Goal: Task Accomplishment & Management: Manage account settings

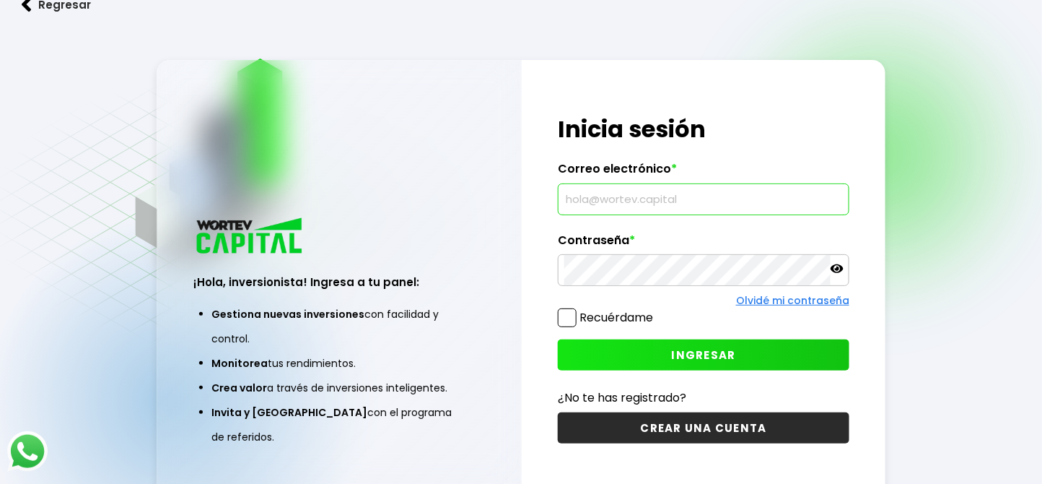
click at [673, 199] on input "text" at bounding box center [703, 199] width 279 height 30
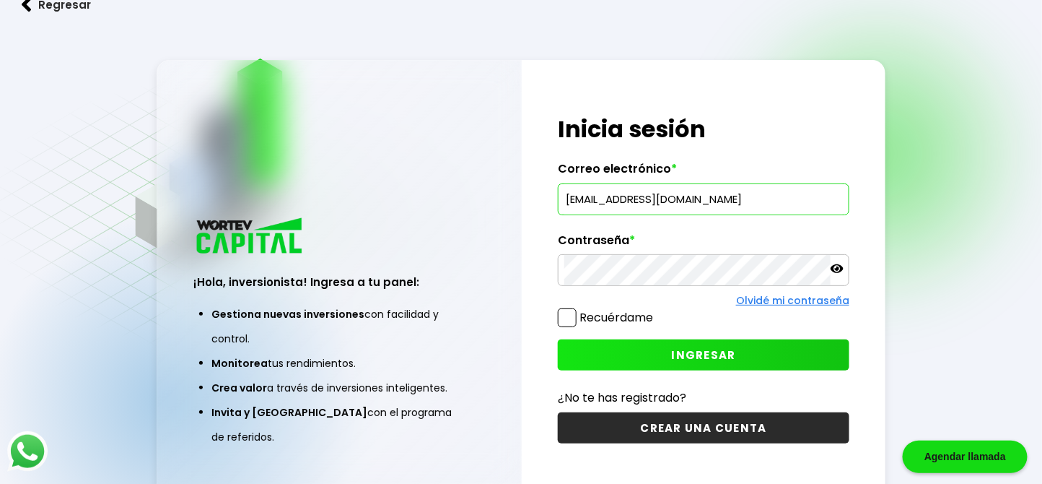
type input "[EMAIL_ADDRESS][DOMAIN_NAME]"
click at [666, 339] on button "INGRESAR" at bounding box center [704, 354] width 292 height 31
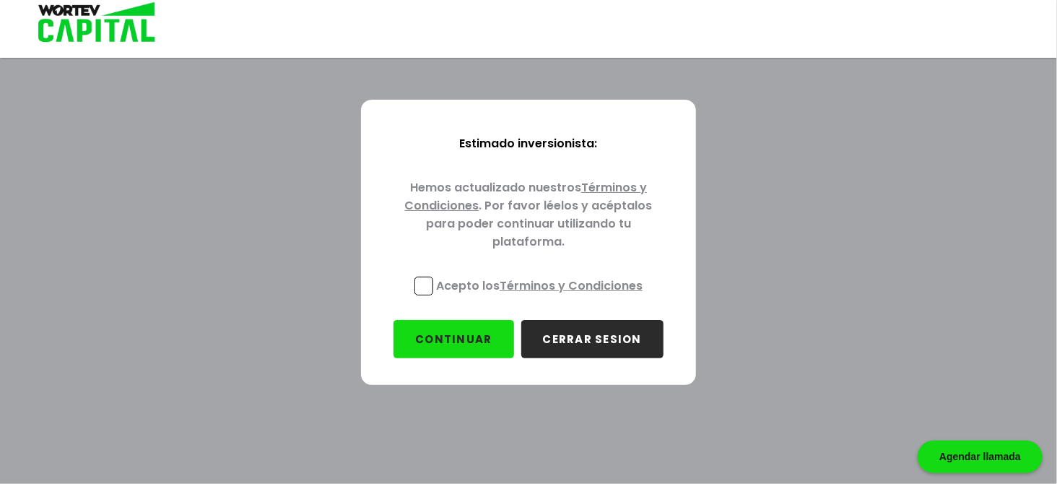
click at [429, 286] on span at bounding box center [423, 285] width 19 height 19
click at [542, 297] on input "Acepto los Términos y Condiciones" at bounding box center [542, 297] width 0 height 0
click at [445, 341] on button "CONTINUAR" at bounding box center [453, 339] width 120 height 38
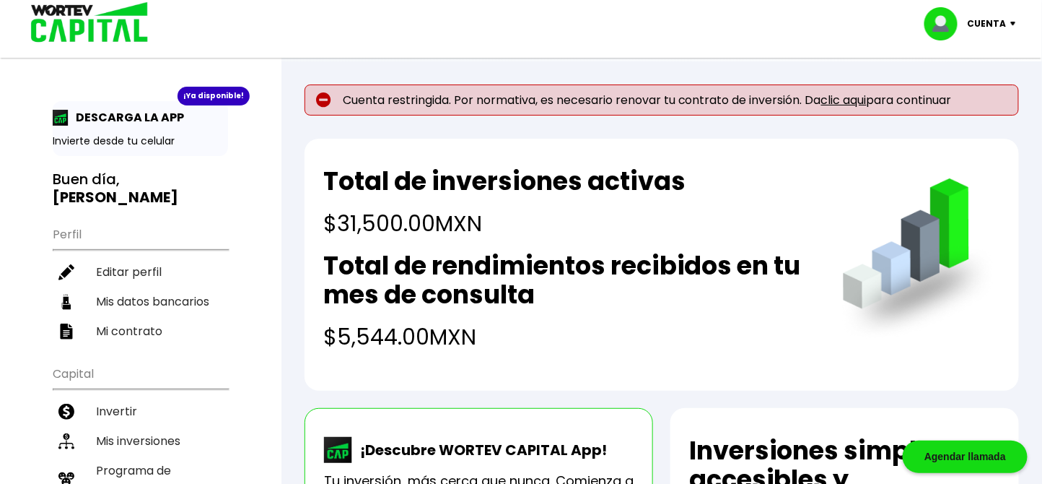
click at [861, 99] on link "clic aqui" at bounding box center [843, 100] width 45 height 17
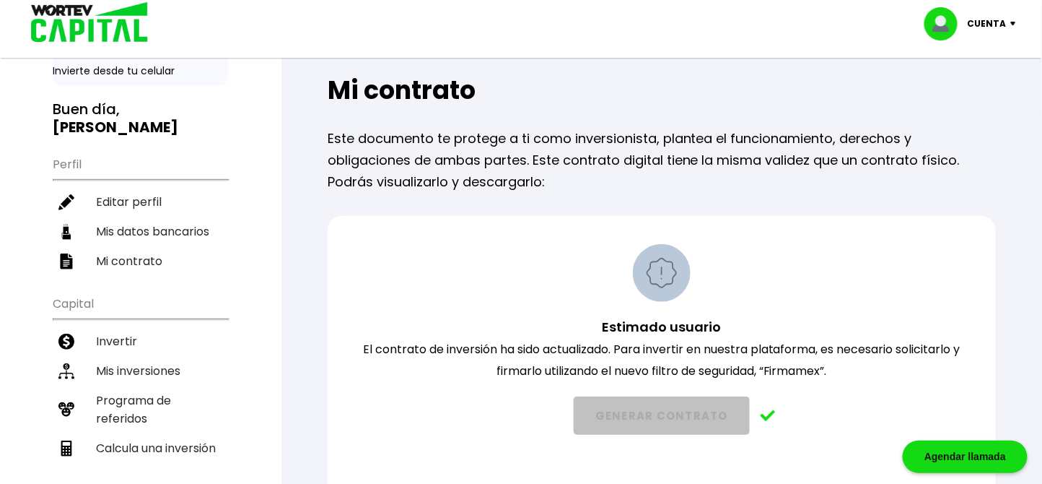
scroll to position [96, 0]
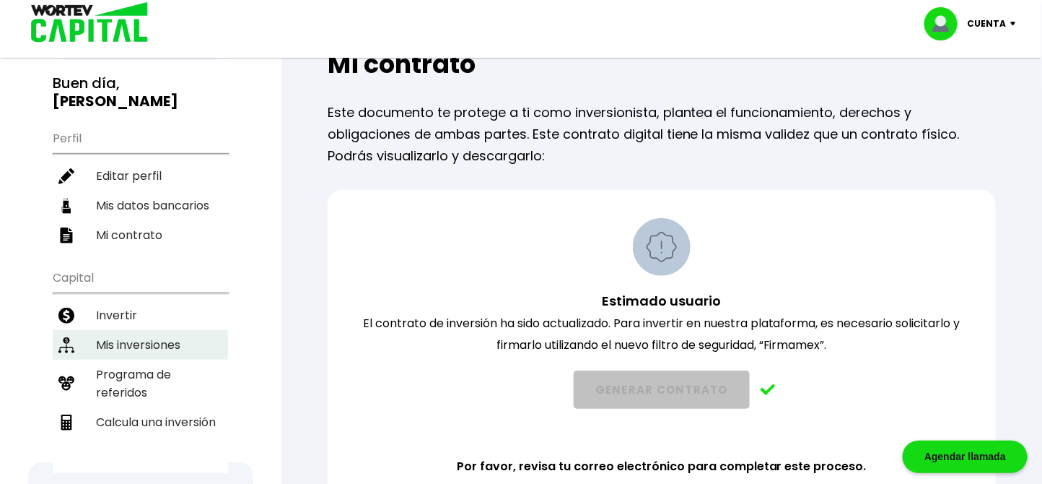
click at [137, 330] on li "Mis inversiones" at bounding box center [140, 345] width 175 height 30
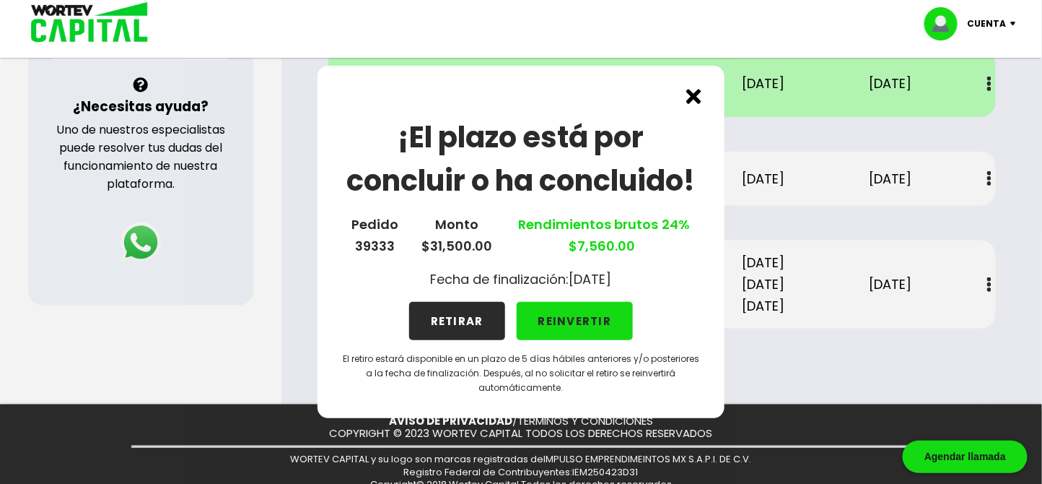
scroll to position [533, 0]
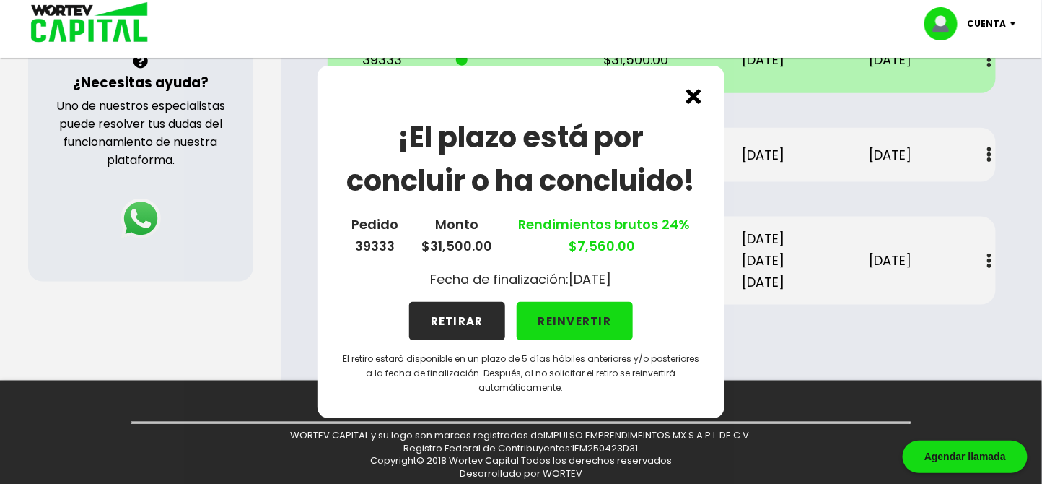
click at [606, 313] on button "REINVERTIR" at bounding box center [575, 321] width 117 height 38
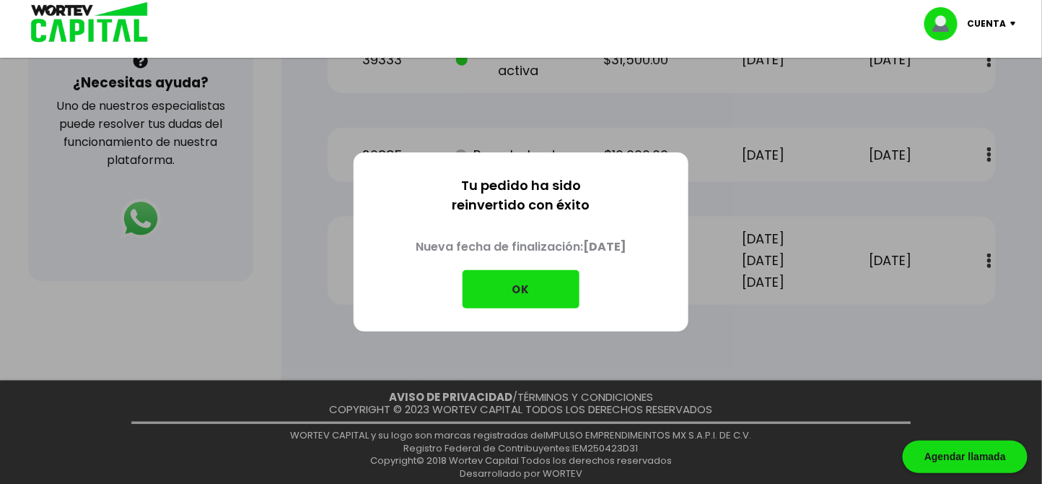
click at [518, 286] on button "OK" at bounding box center [521, 289] width 117 height 38
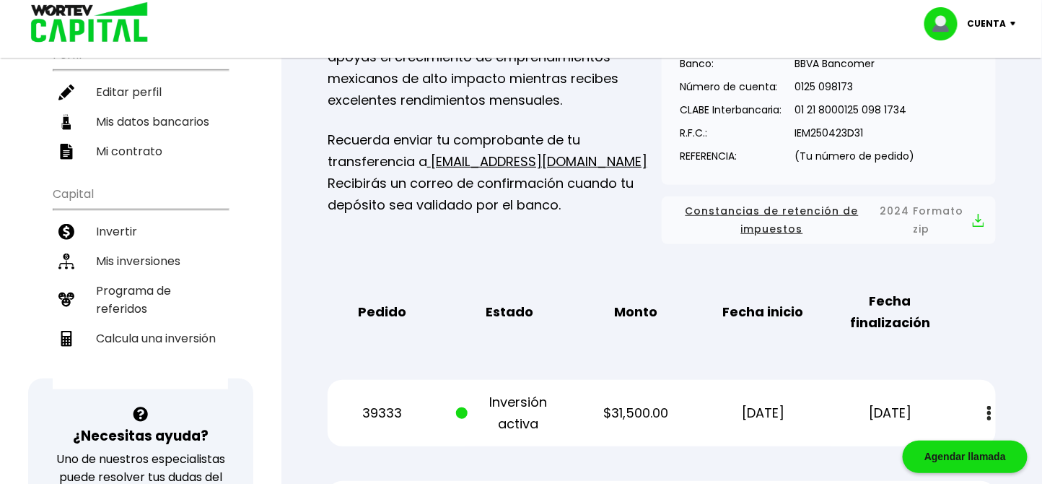
scroll to position [0, 0]
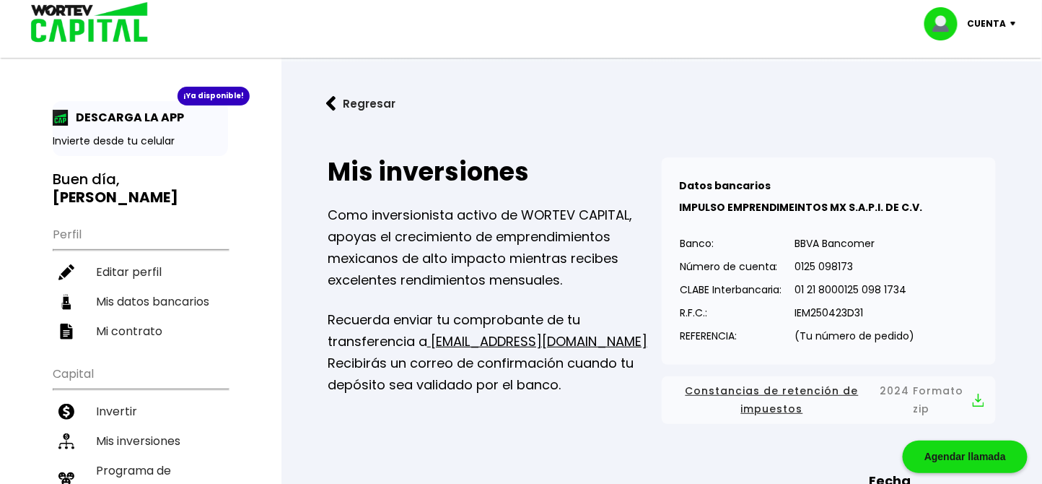
click at [1011, 23] on img at bounding box center [1016, 24] width 19 height 4
click at [965, 97] on li "Cerrar sesión" at bounding box center [972, 97] width 115 height 30
